Goal: Find contact information

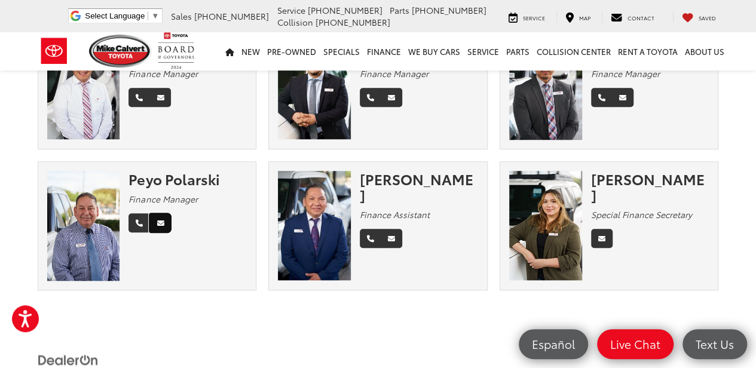
click at [164, 223] on link "Email" at bounding box center [160, 222] width 22 height 19
drag, startPoint x: 146, startPoint y: 226, endPoint x: 450, endPoint y: 22, distance: 365.3
click at [146, 226] on link "Phone" at bounding box center [140, 222] width 22 height 19
click at [371, 236] on icon "Phone" at bounding box center [370, 239] width 7 height 7
click at [141, 225] on icon "Phone" at bounding box center [139, 223] width 7 height 7
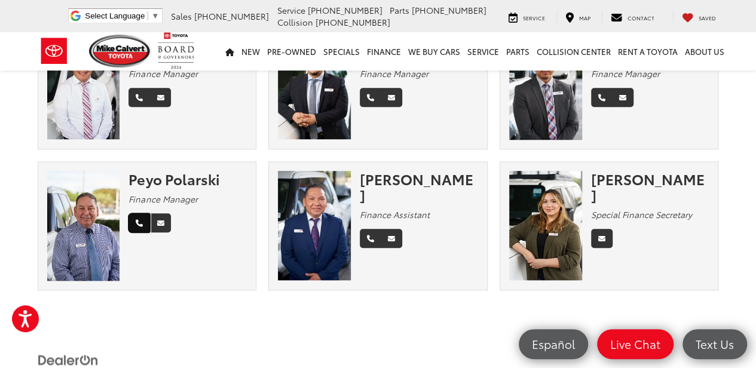
click at [137, 222] on icon "Phone" at bounding box center [139, 223] width 7 height 7
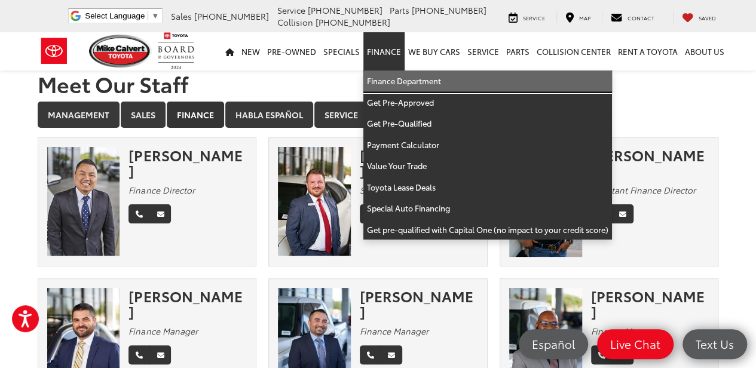
click at [381, 79] on link "Finance Department" at bounding box center [488, 82] width 249 height 22
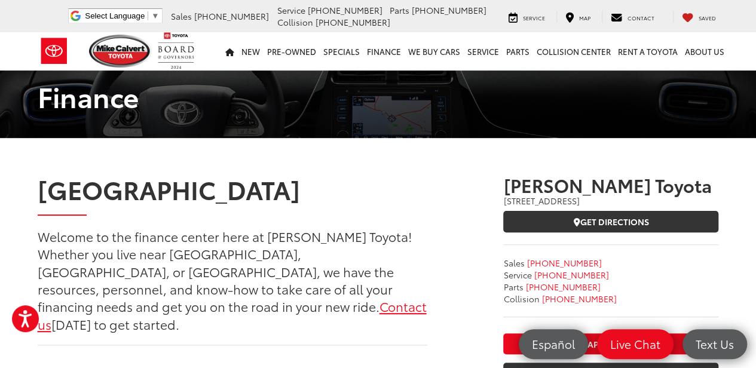
scroll to position [120, 0]
